Goal: Task Accomplishment & Management: Manage account settings

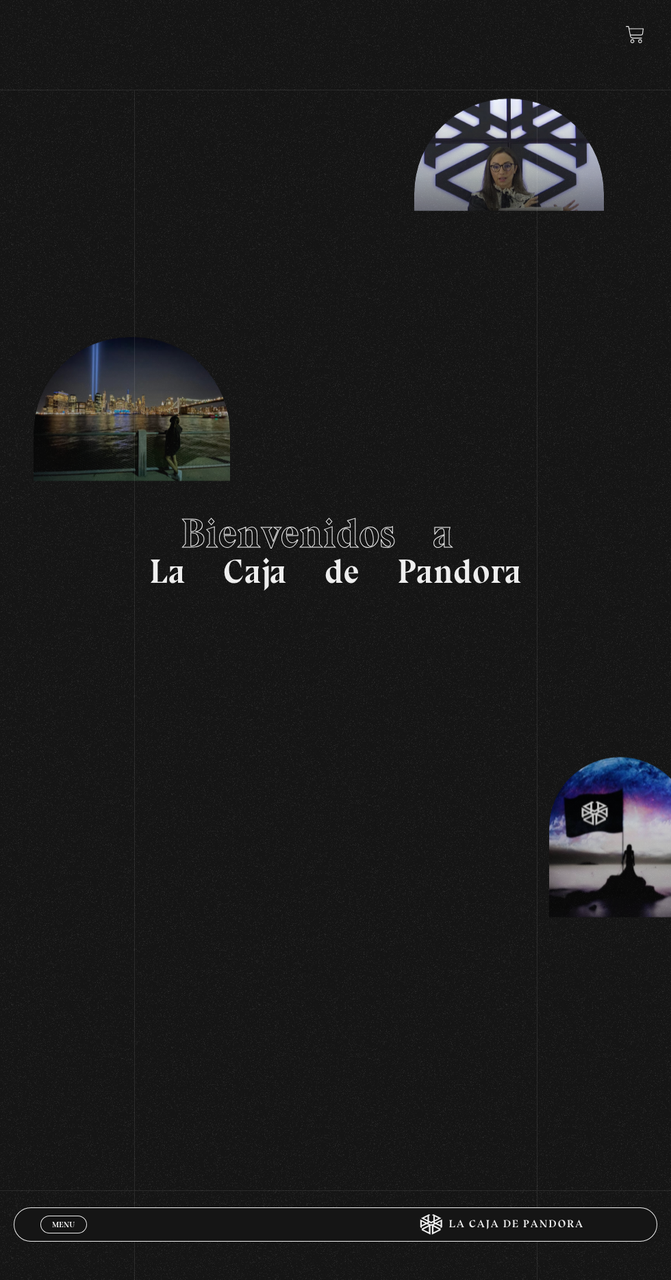
scroll to position [27, 0]
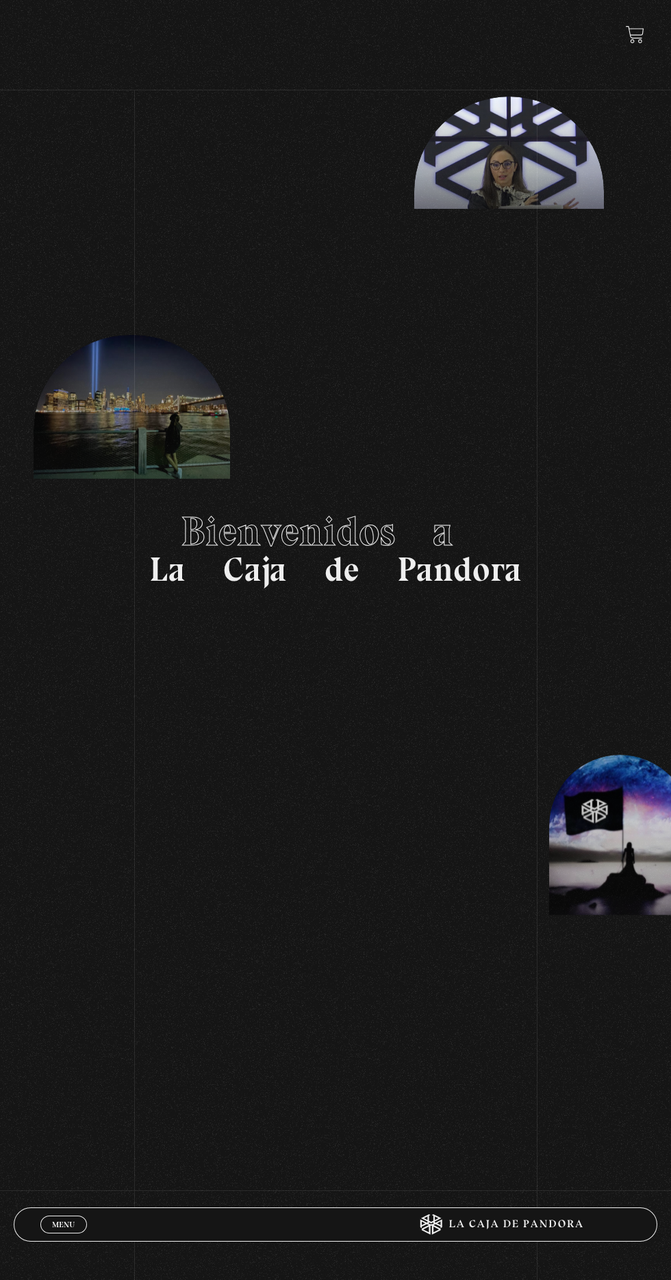
click at [40, 1230] on div "Menu Cerrar" at bounding box center [201, 1224] width 322 height 33
click at [63, 1237] on div "Menu Cerrar" at bounding box center [201, 1224] width 322 height 33
click at [50, 1223] on link "Menu Cerrar" at bounding box center [63, 1225] width 47 height 18
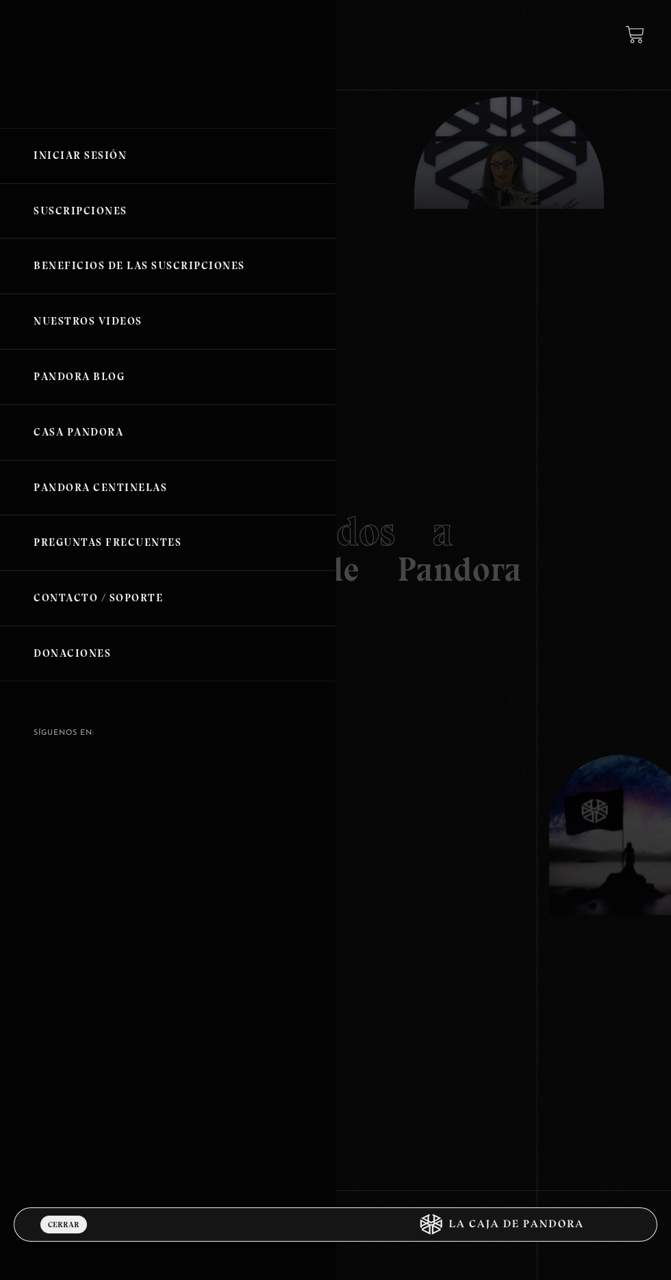
click at [81, 132] on link "Iniciar Sesión" at bounding box center [168, 155] width 336 height 55
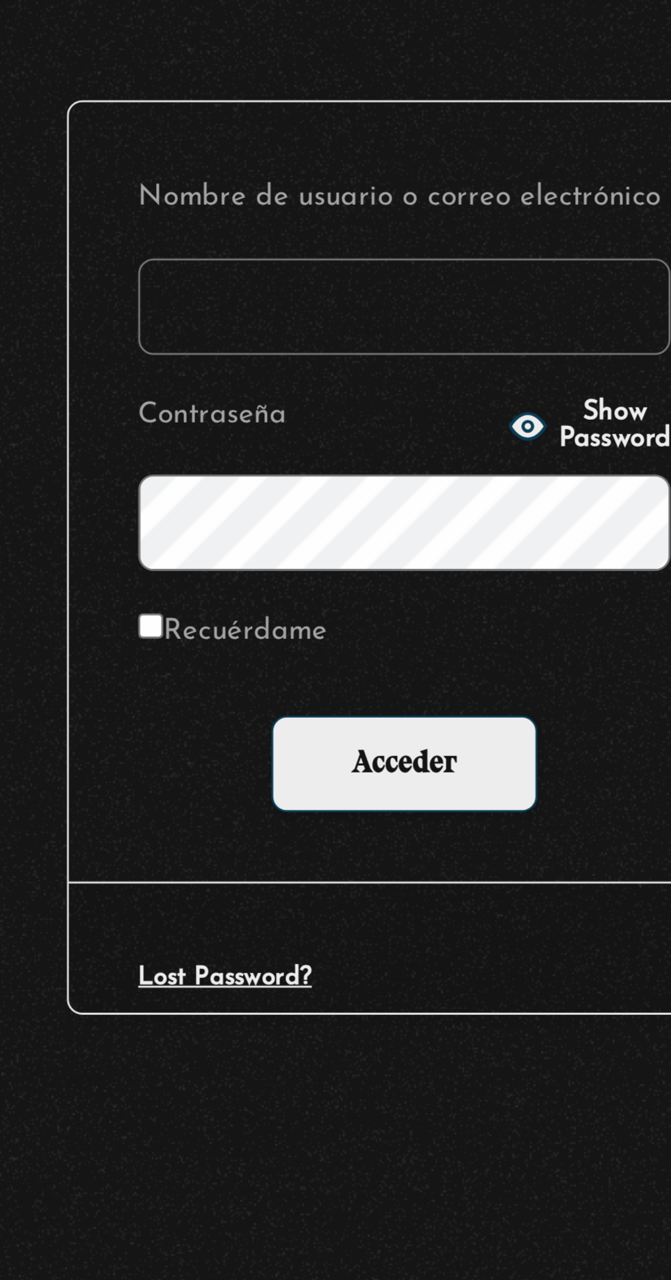
click at [268, 333] on input "Nombre de usuario o correo electrónico" at bounding box center [335, 335] width 189 height 34
type input "martha.alvarado lopez"
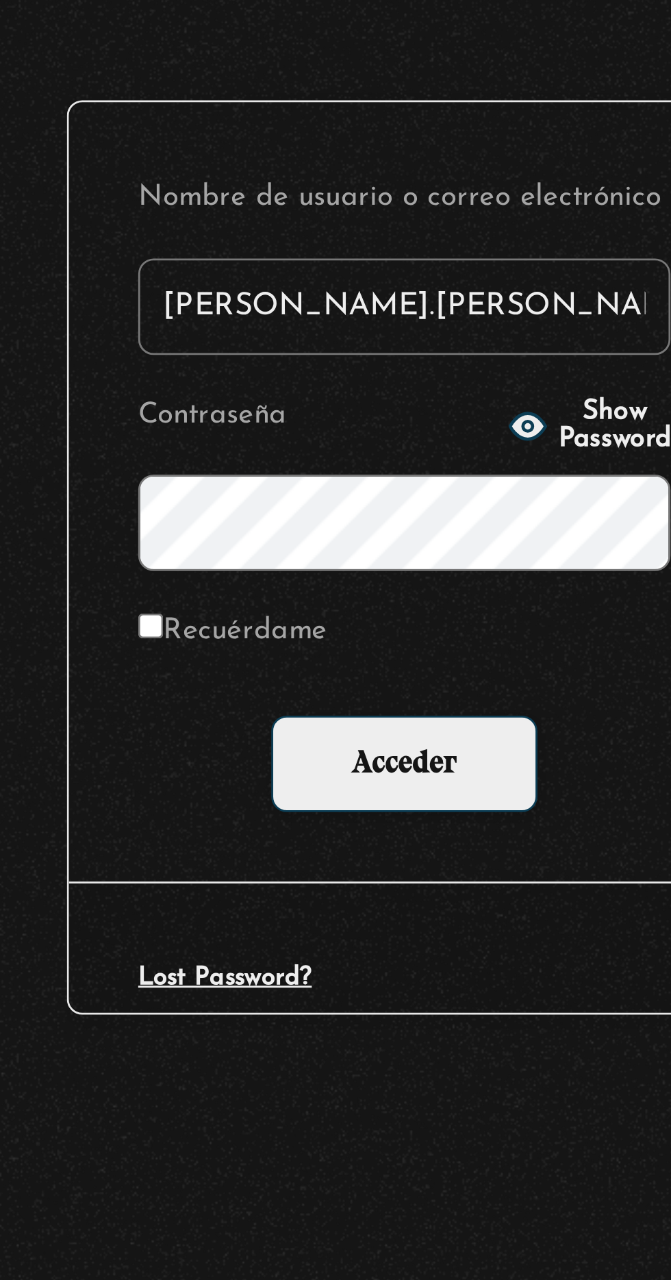
click at [288, 481] on input "Acceder" at bounding box center [335, 498] width 95 height 34
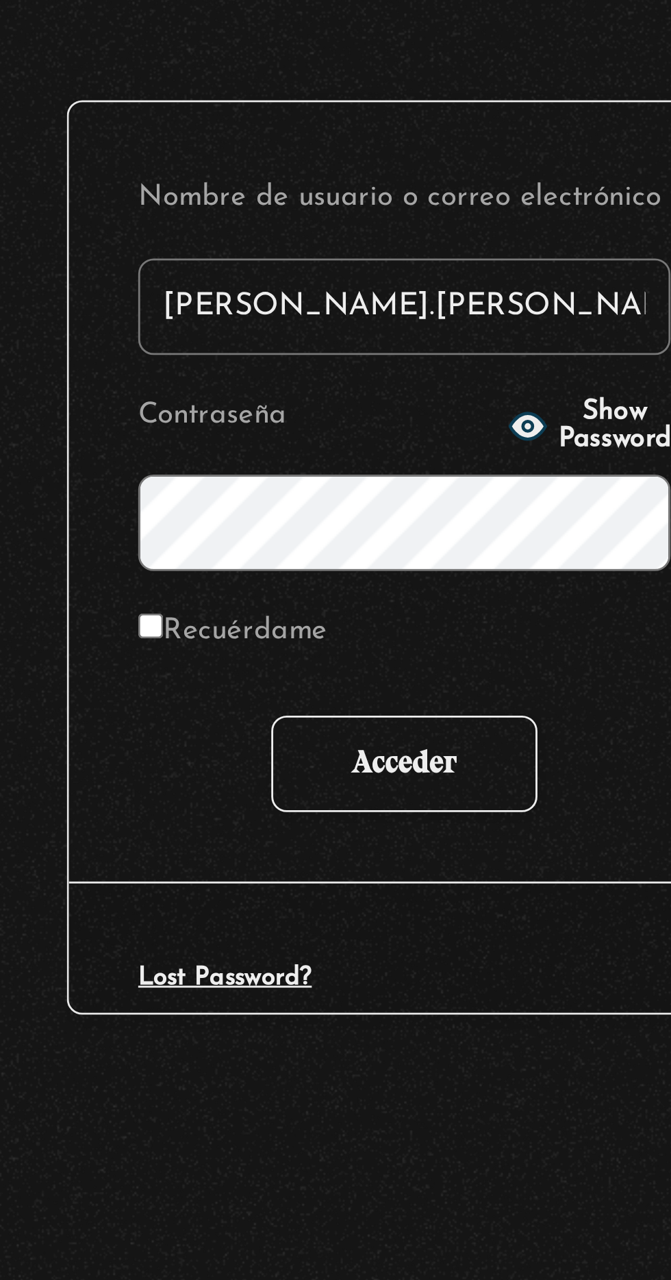
click at [307, 494] on input "Acceder" at bounding box center [335, 498] width 95 height 34
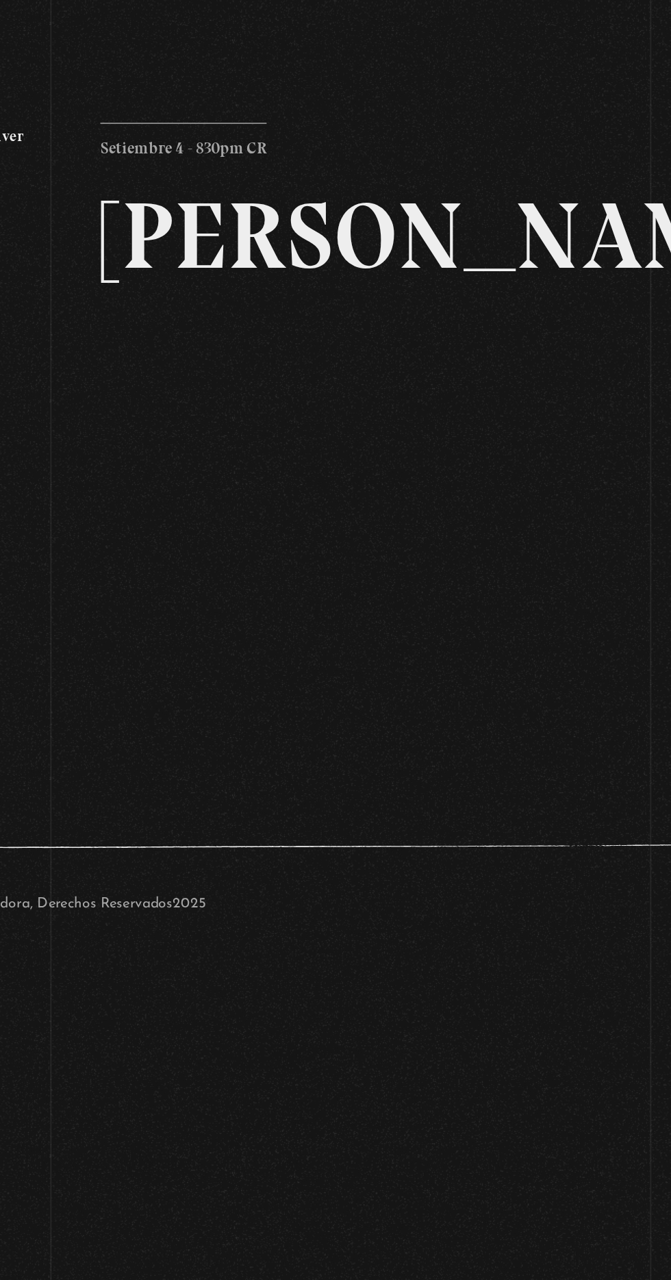
click at [507, 528] on div "Volver Setiembre 4 - 830pm CR Maria Gabriela de Faria" at bounding box center [335, 364] width 671 height 472
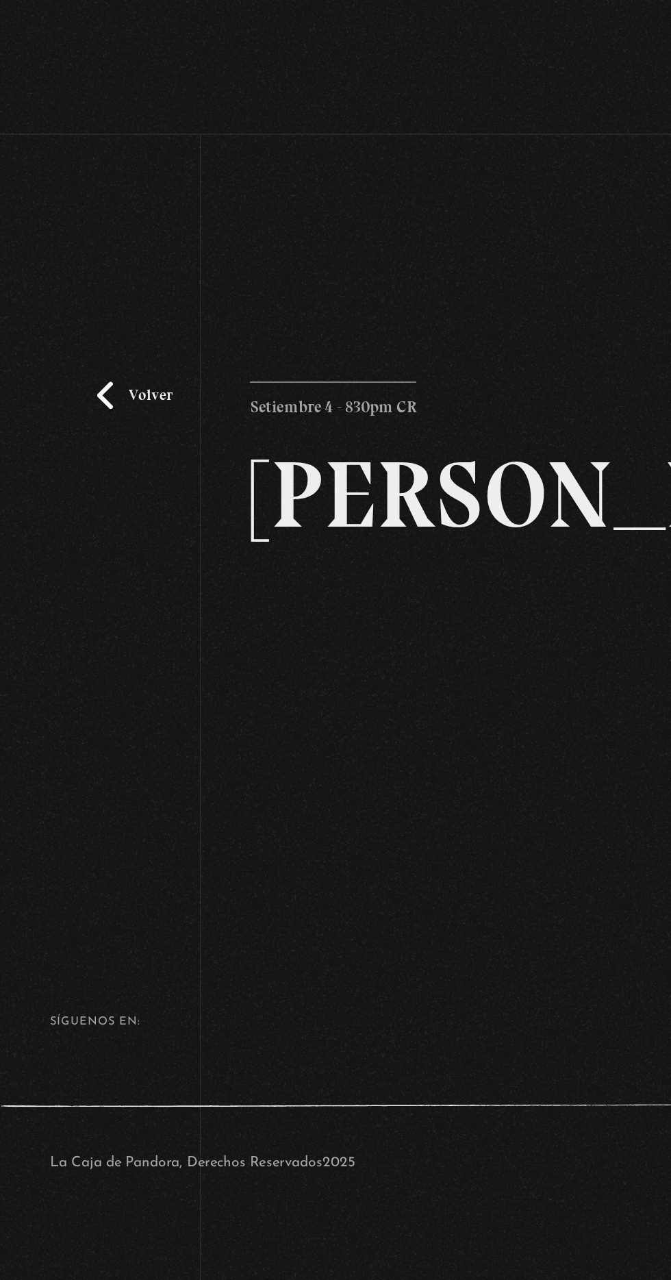
click at [73, 268] on link "Volver" at bounding box center [90, 265] width 51 height 18
click at [71, 262] on link "Volver" at bounding box center [90, 265] width 51 height 18
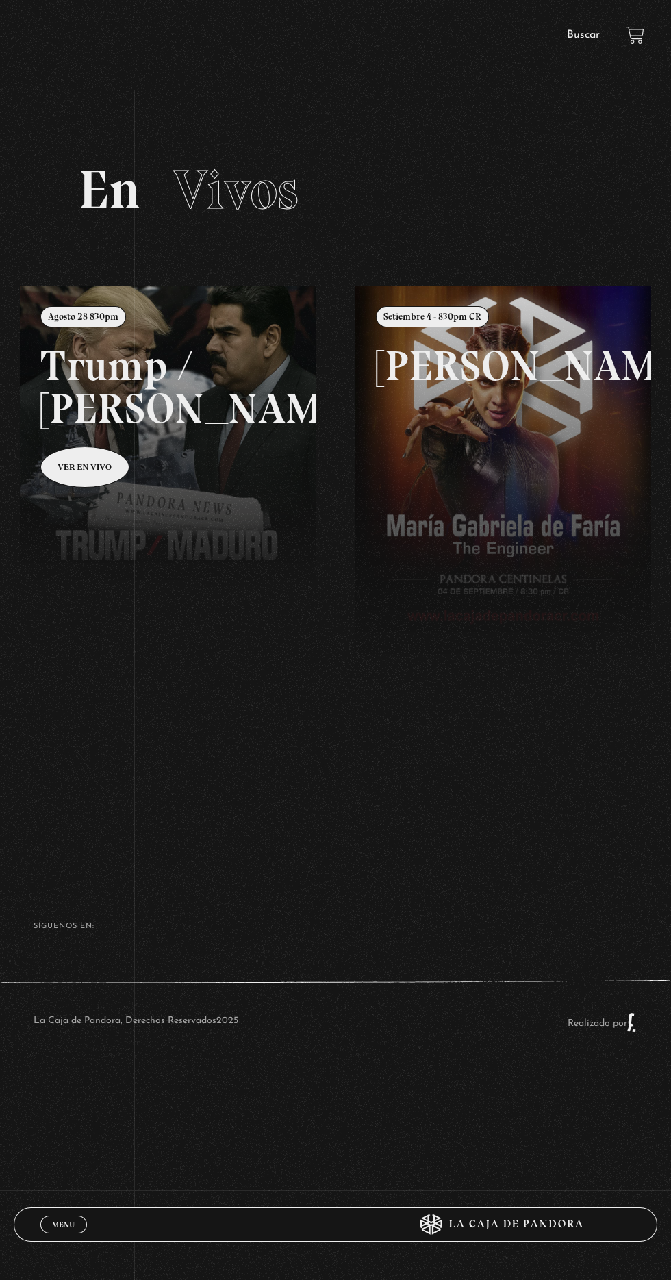
click at [63, 1237] on div "Menu Cerrar" at bounding box center [201, 1224] width 322 height 33
click at [58, 1221] on span "Menu" at bounding box center [63, 1225] width 23 height 8
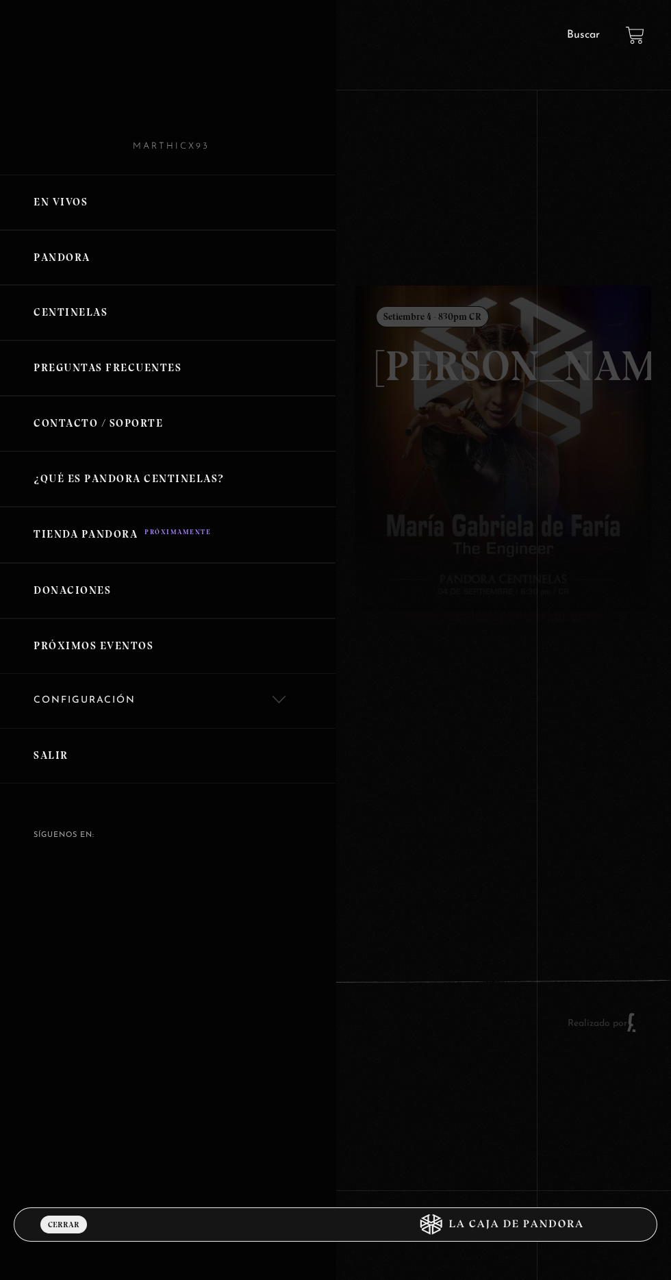
click at [52, 754] on link "Salir" at bounding box center [168, 755] width 336 height 55
